Goal: Feedback & Contribution: Contribute content

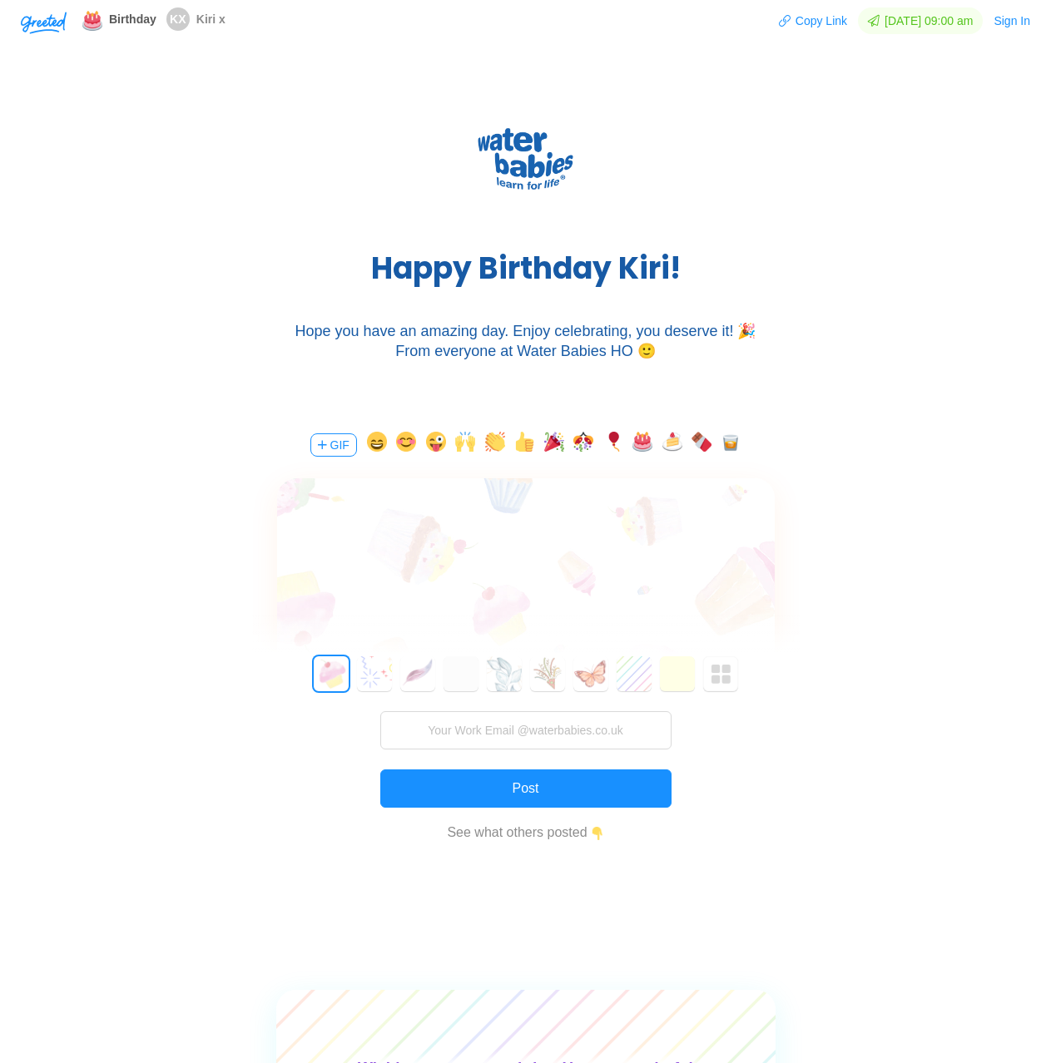
click at [532, 433] on div at bounding box center [554, 445] width 374 height 27
click at [495, 602] on input "text" at bounding box center [525, 606] width 373 height 33
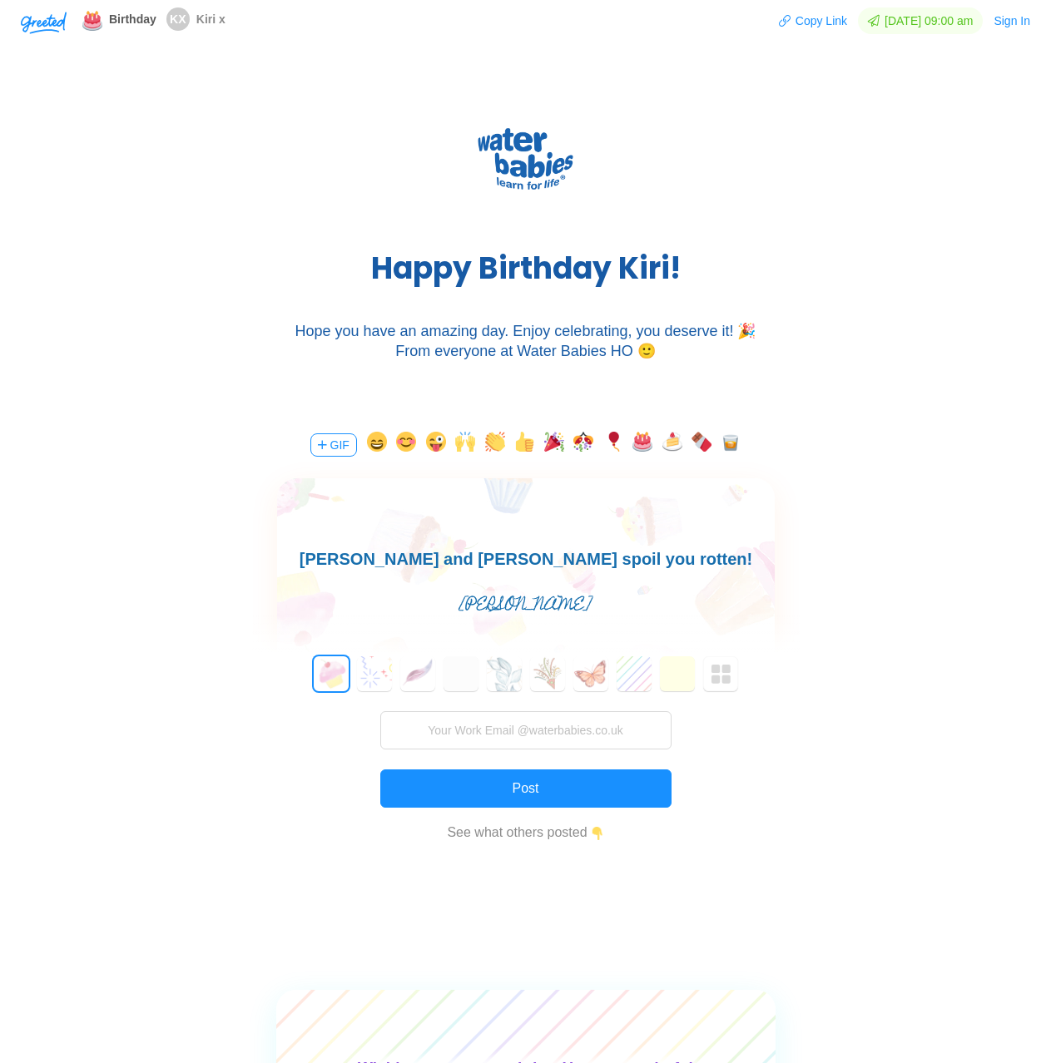
type input "Andy Tandy"
click at [571, 555] on body "HAPPY BIRTHDAY [PERSON_NAME]! [PERSON_NAME], [PERSON_NAME] and [PERSON_NAME] sp…" at bounding box center [524, 545] width 497 height 53
click at [665, 441] on button "button" at bounding box center [672, 445] width 20 height 27
click at [561, 451] on button "button" at bounding box center [554, 445] width 20 height 27
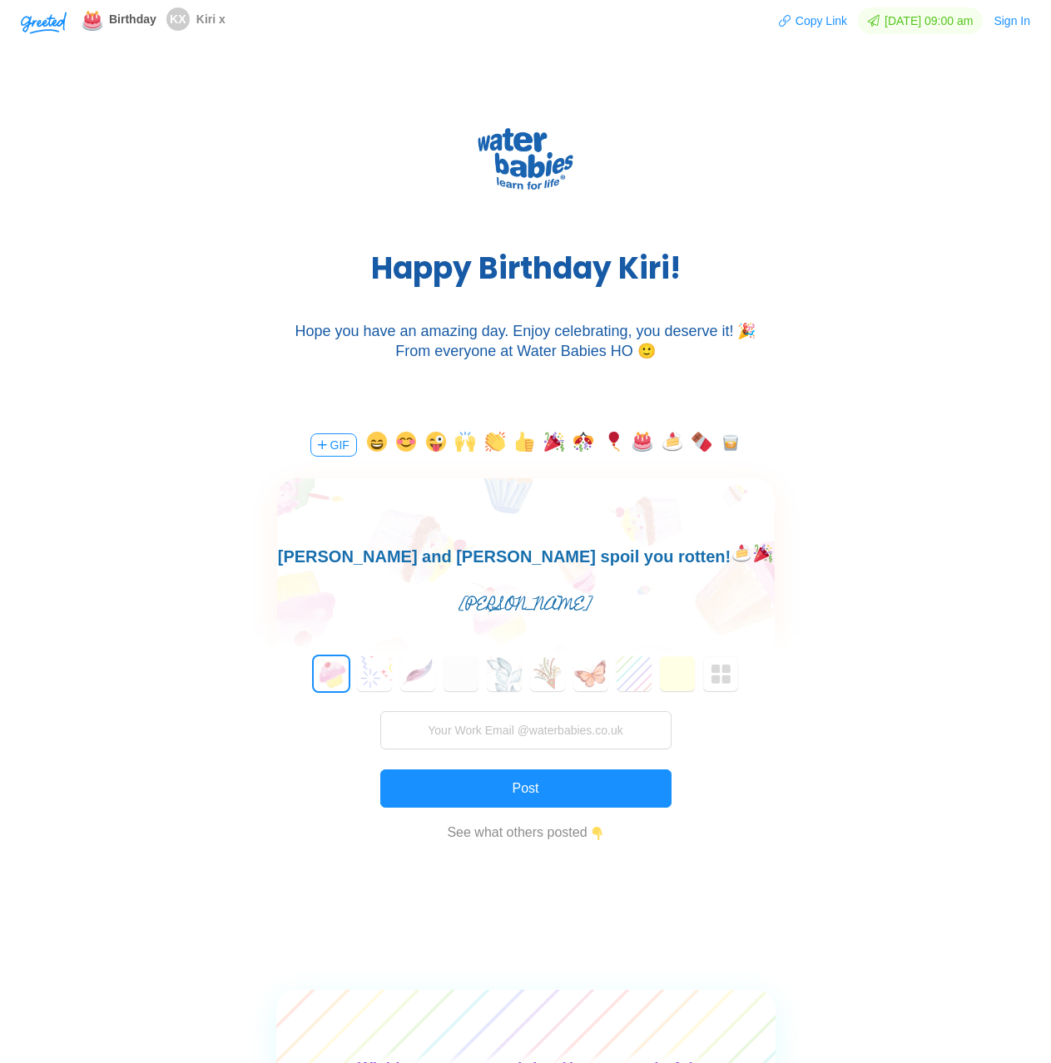
click at [737, 443] on button "button" at bounding box center [730, 445] width 20 height 27
click at [602, 794] on button "Post" at bounding box center [525, 788] width 291 height 38
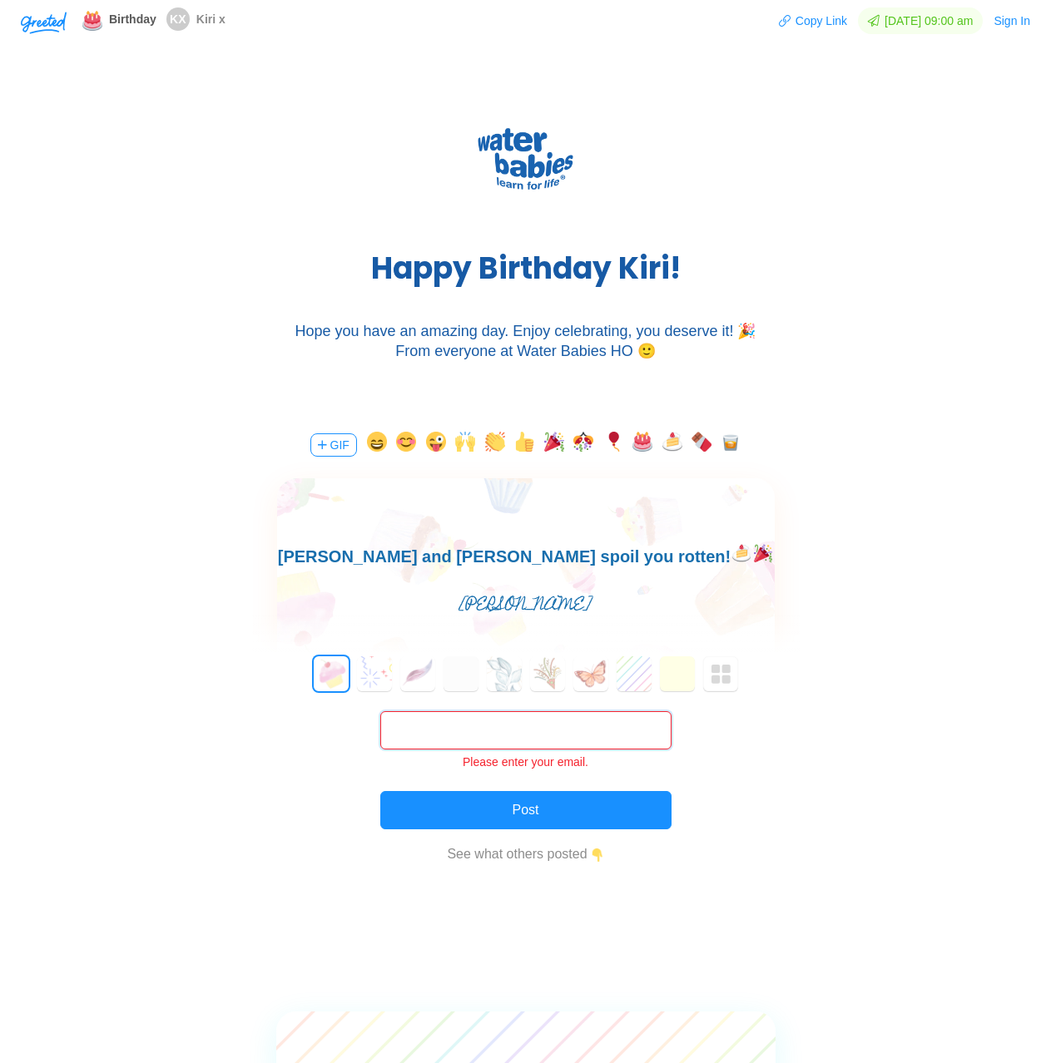
click at [638, 724] on input "text" at bounding box center [525, 730] width 291 height 38
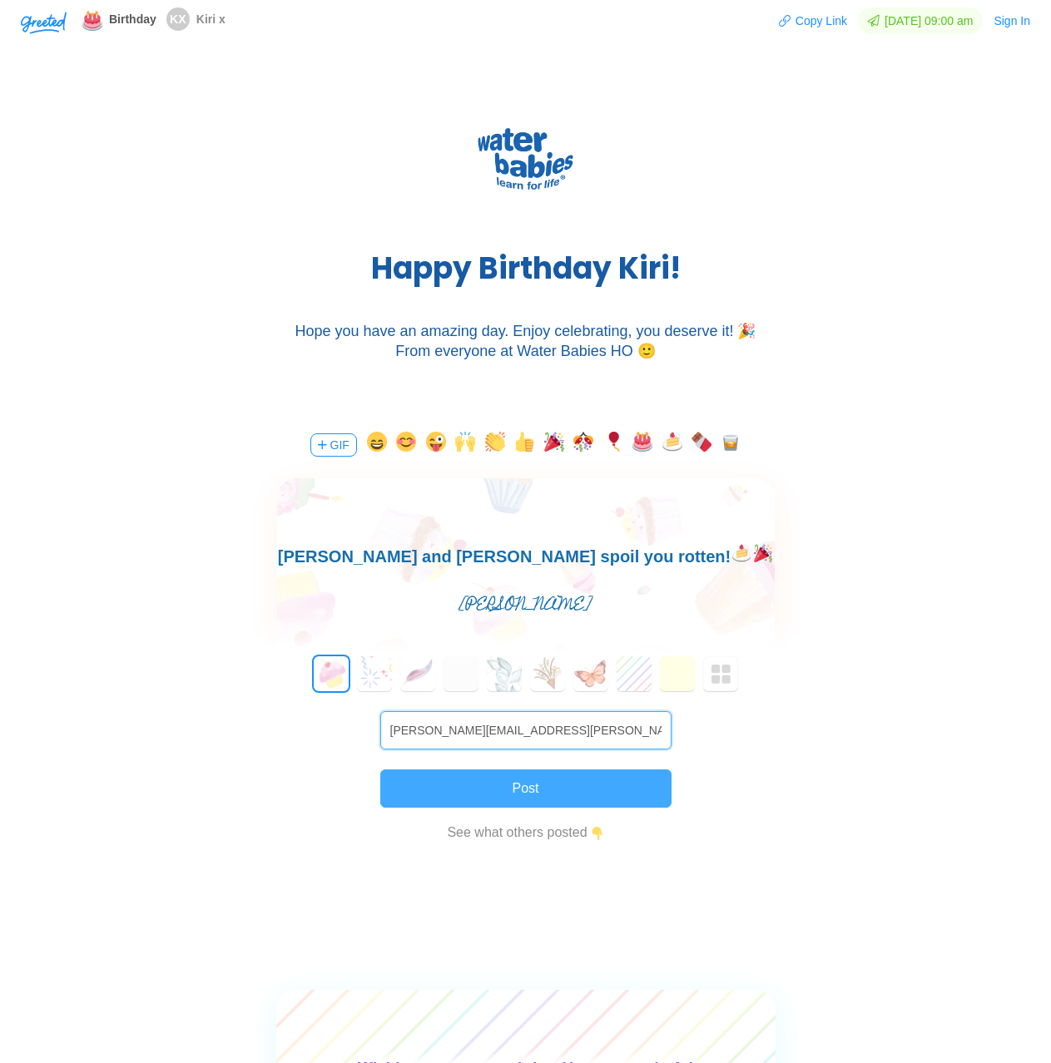
type input "andrew.tandy@waterbabies.co.uk"
click at [655, 793] on button "Post" at bounding box center [525, 788] width 291 height 38
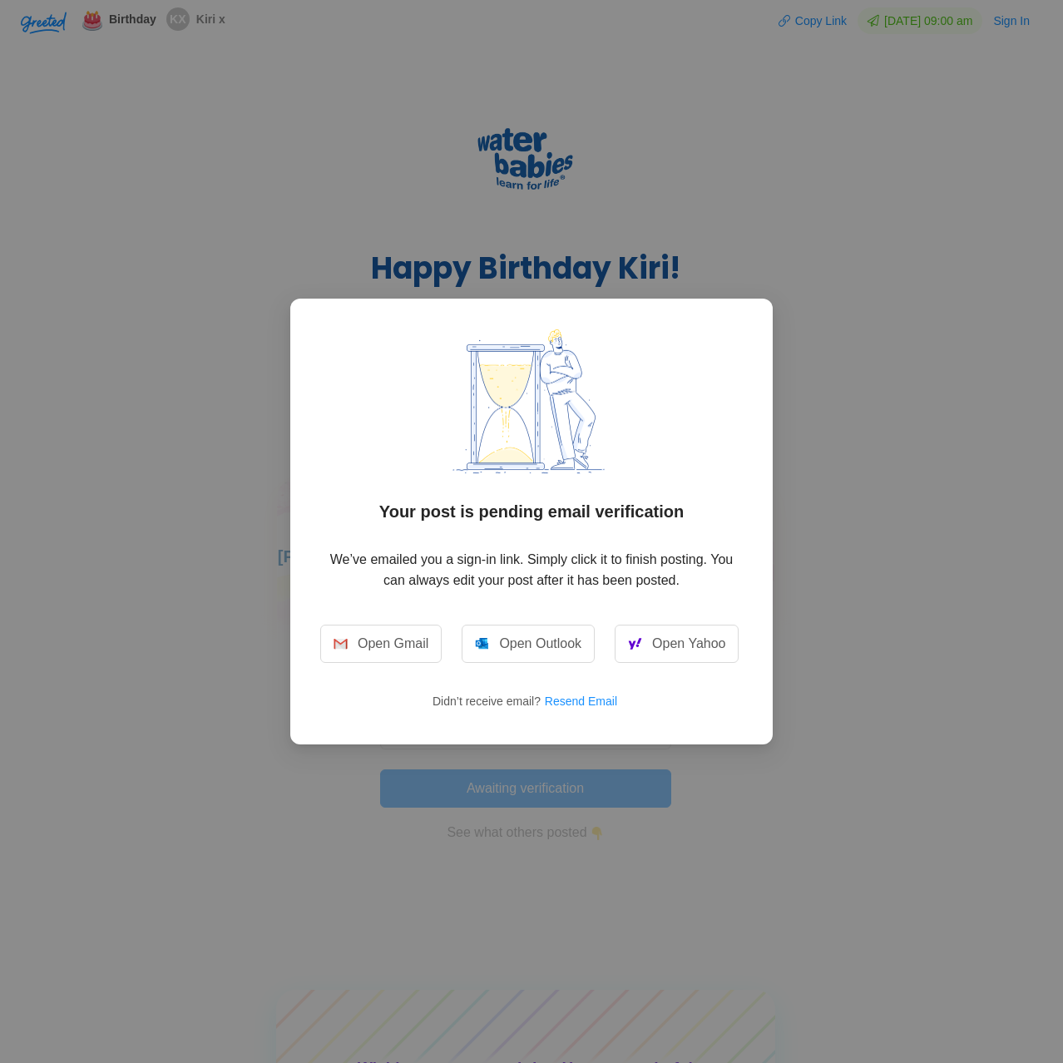
click at [856, 641] on div "Your post is pending email verification We’ve emailed you a sign-in link. Simpl…" at bounding box center [531, 531] width 1063 height 1063
